Goal: Information Seeking & Learning: Learn about a topic

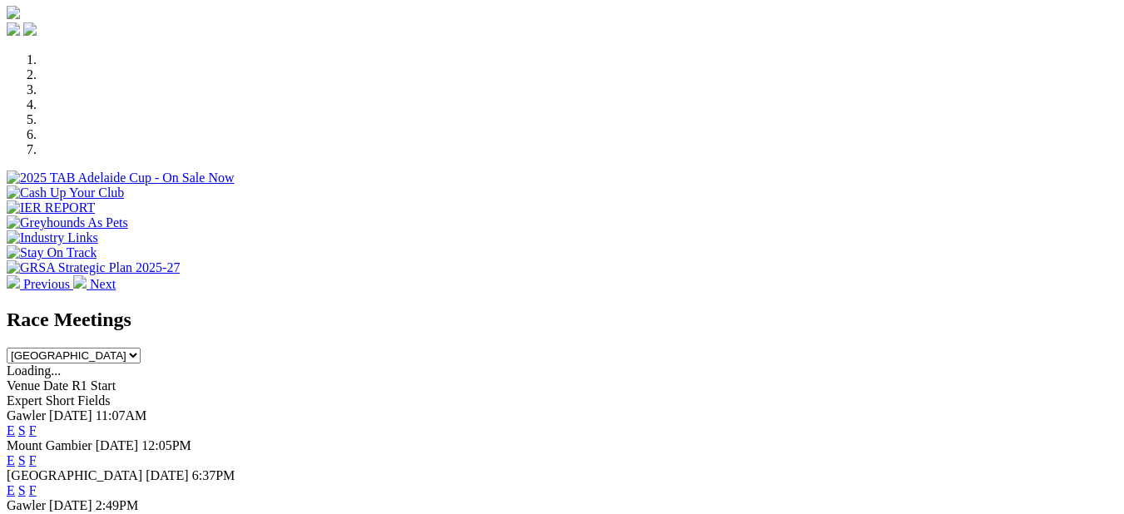
scroll to position [499, 0]
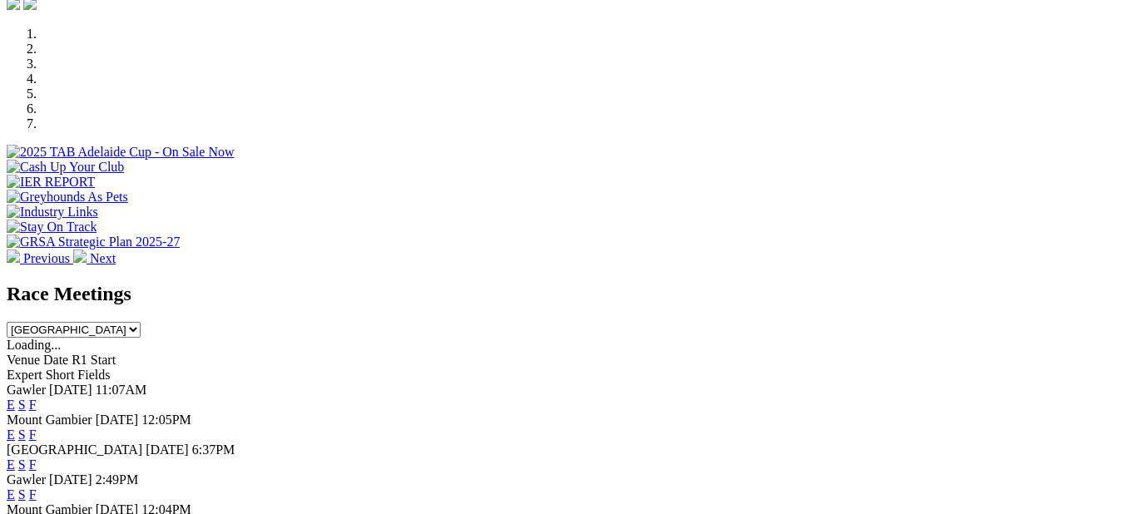
click at [37, 458] on link "F" at bounding box center [32, 465] width 7 height 14
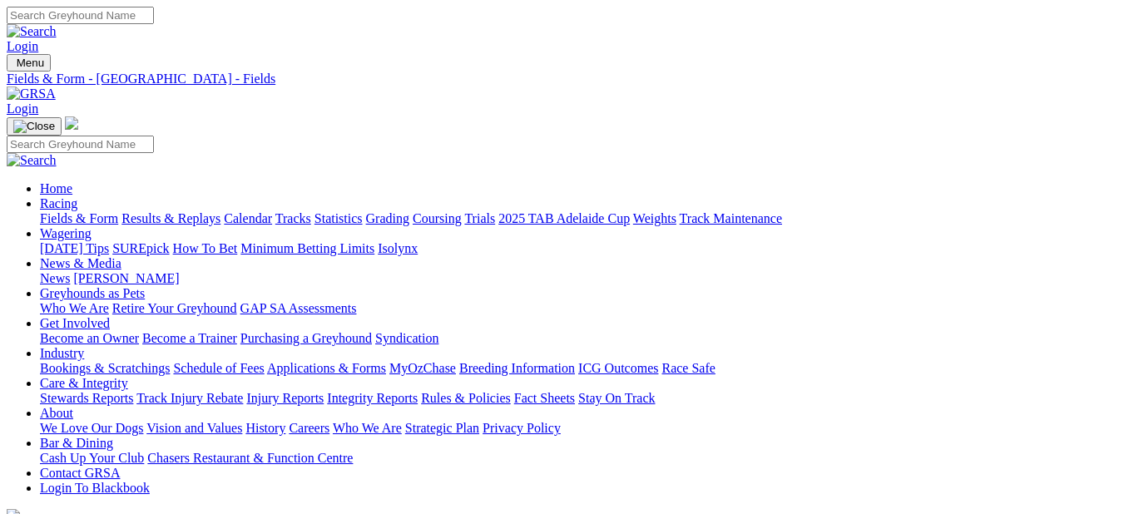
scroll to position [250, 0]
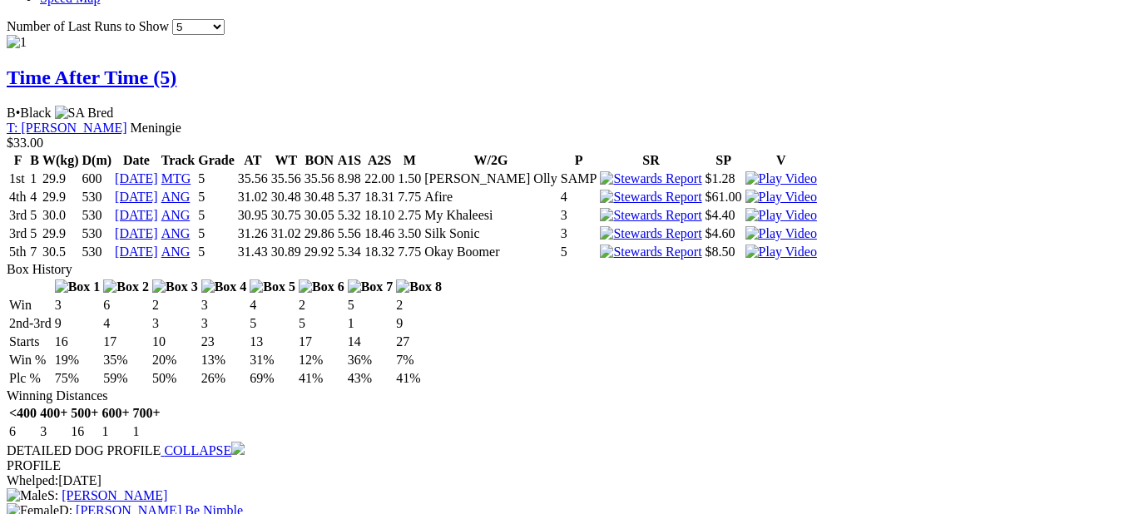
scroll to position [1747, 0]
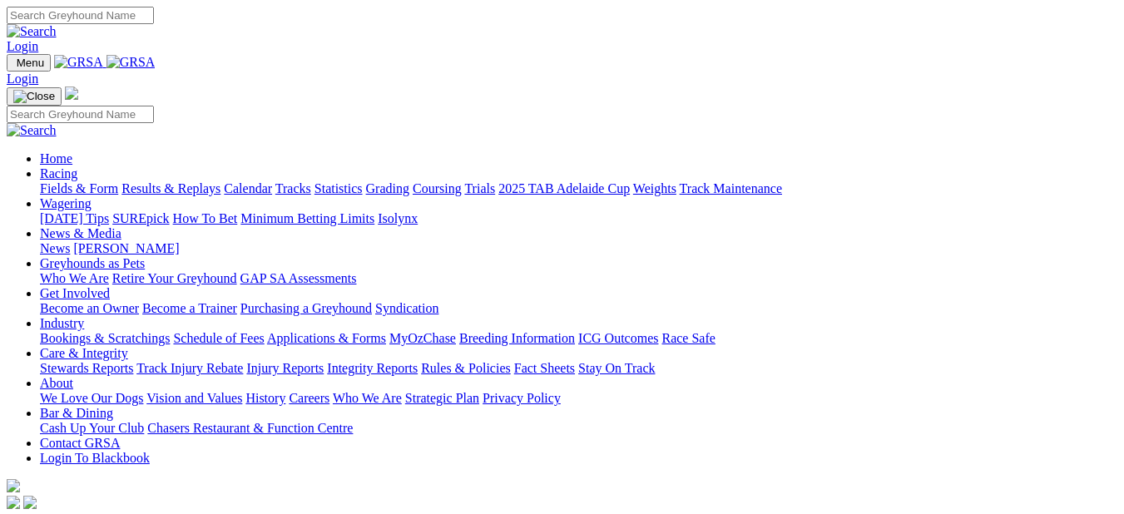
scroll to position [499, 0]
click at [81, 181] on link "Fields & Form" at bounding box center [79, 188] width 78 height 14
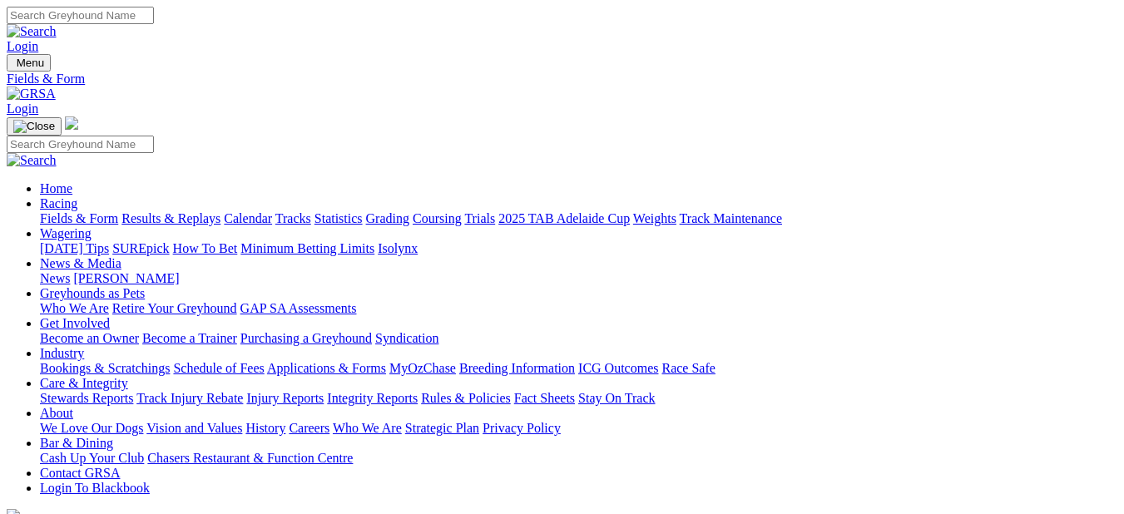
scroll to position [250, 0]
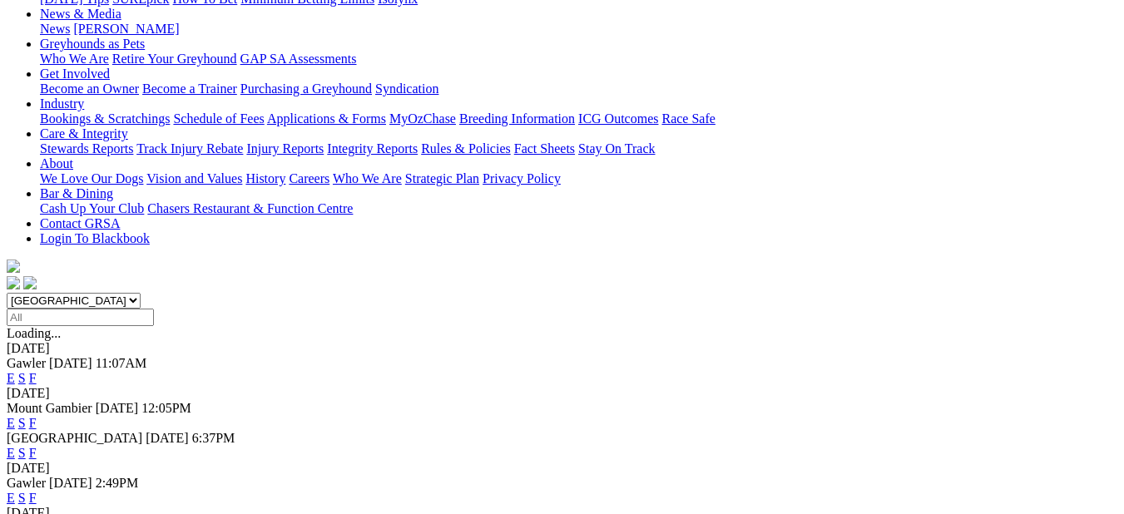
click at [37, 416] on link "F" at bounding box center [32, 423] width 7 height 14
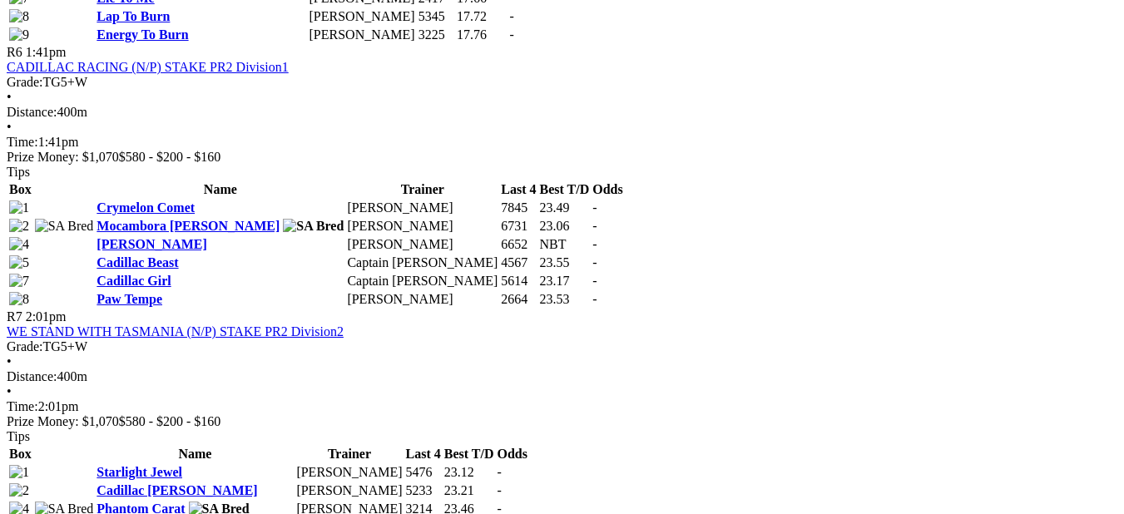
scroll to position [2246, 0]
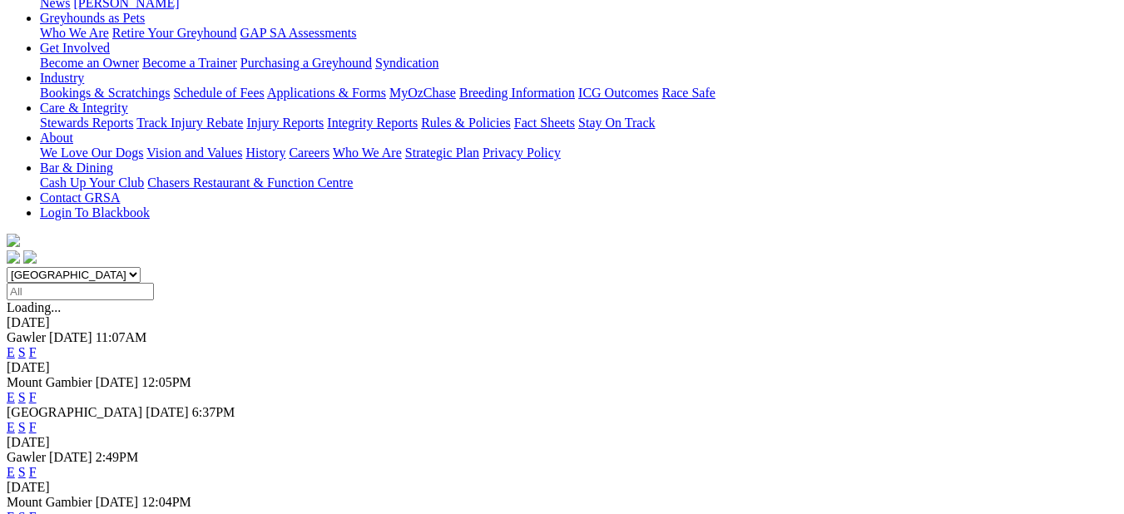
scroll to position [333, 0]
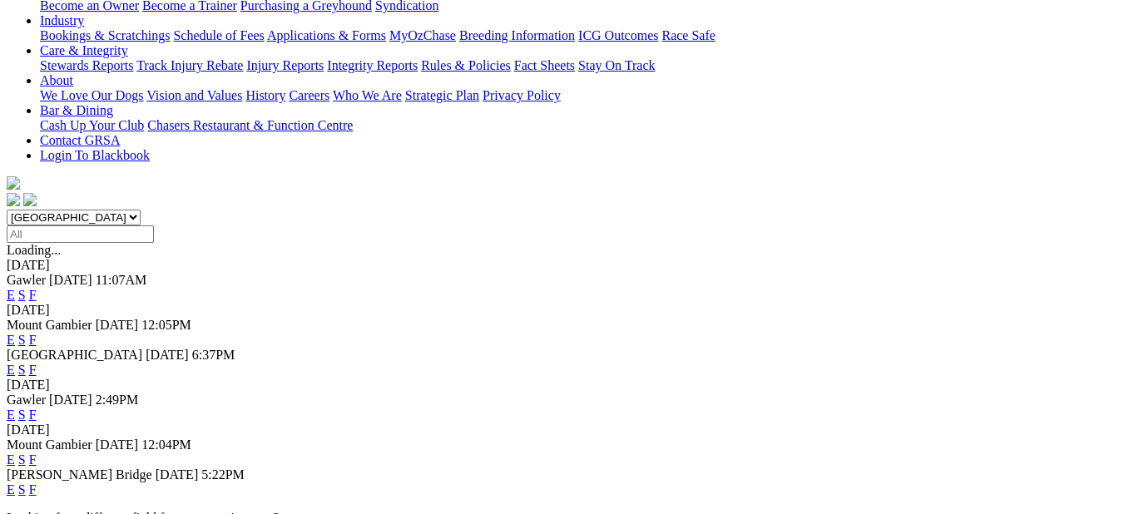
click at [37, 453] on link "F" at bounding box center [32, 460] width 7 height 14
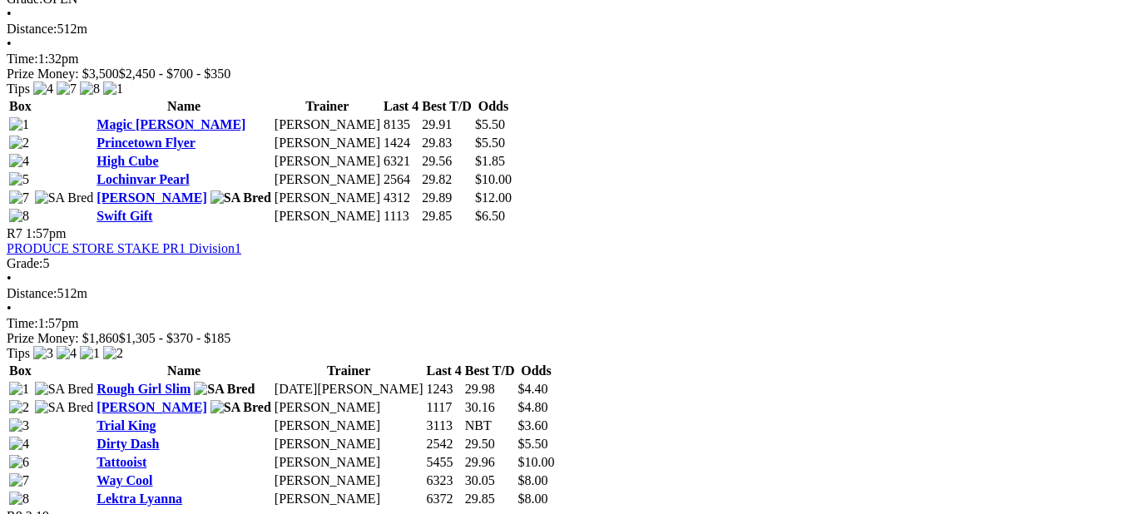
scroll to position [2329, 0]
